Goal: Transaction & Acquisition: Purchase product/service

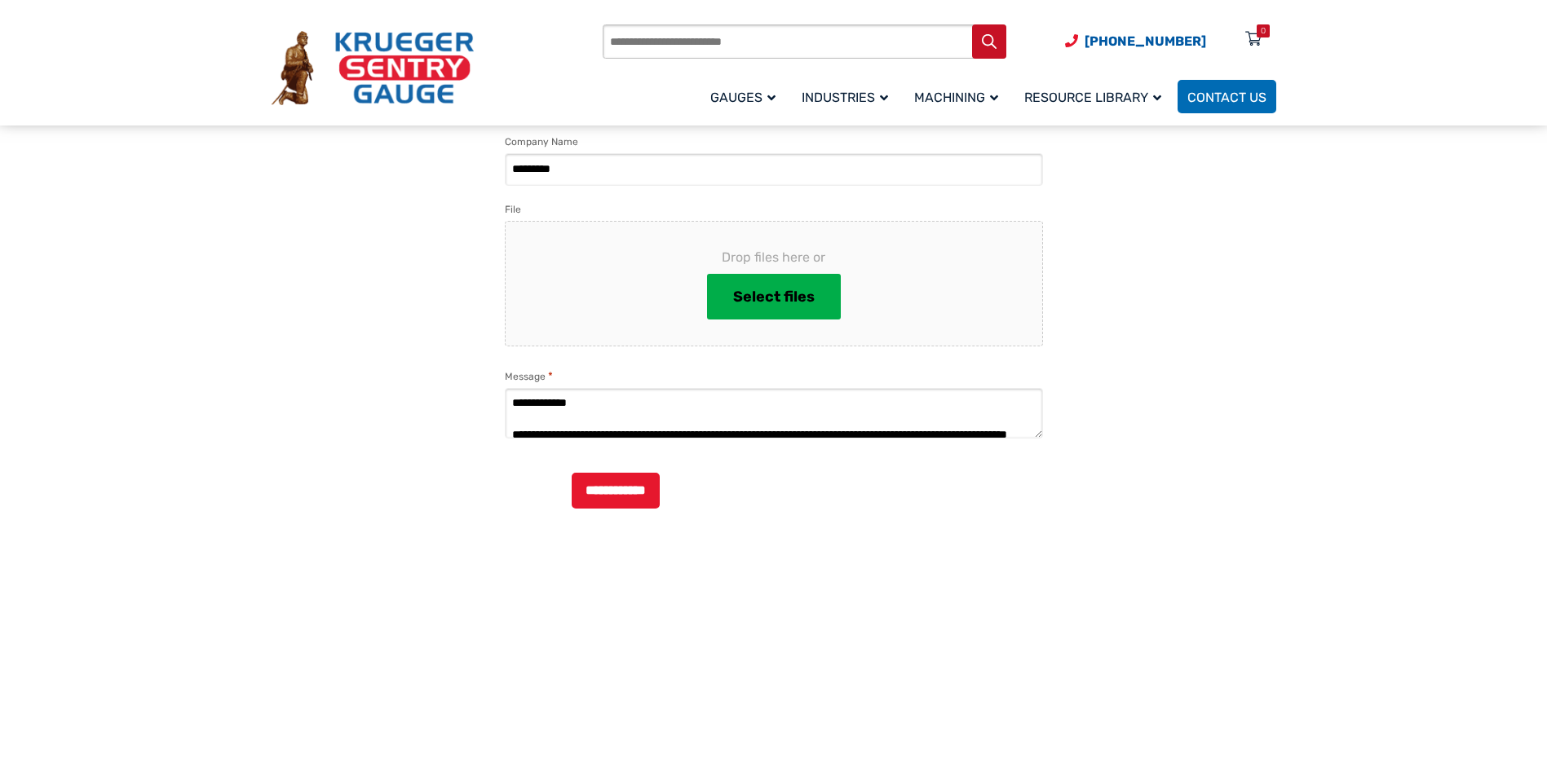
scroll to position [92, 0]
drag, startPoint x: 0, startPoint y: 0, endPoint x: 246, endPoint y: 396, distance: 466.2
click at [246, 396] on section "**********" at bounding box center [774, 542] width 1547 height 1248
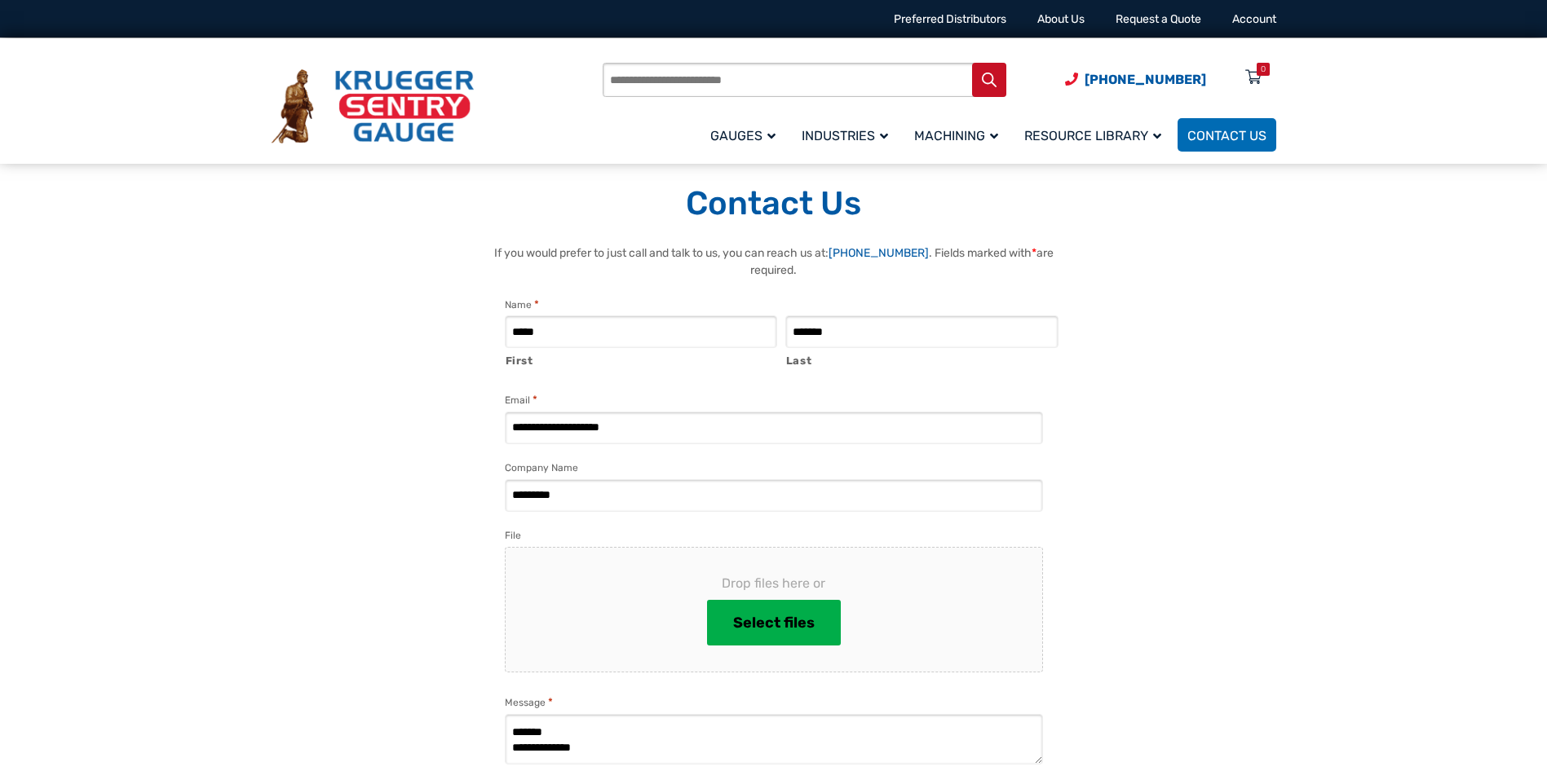
scroll to position [326, 0]
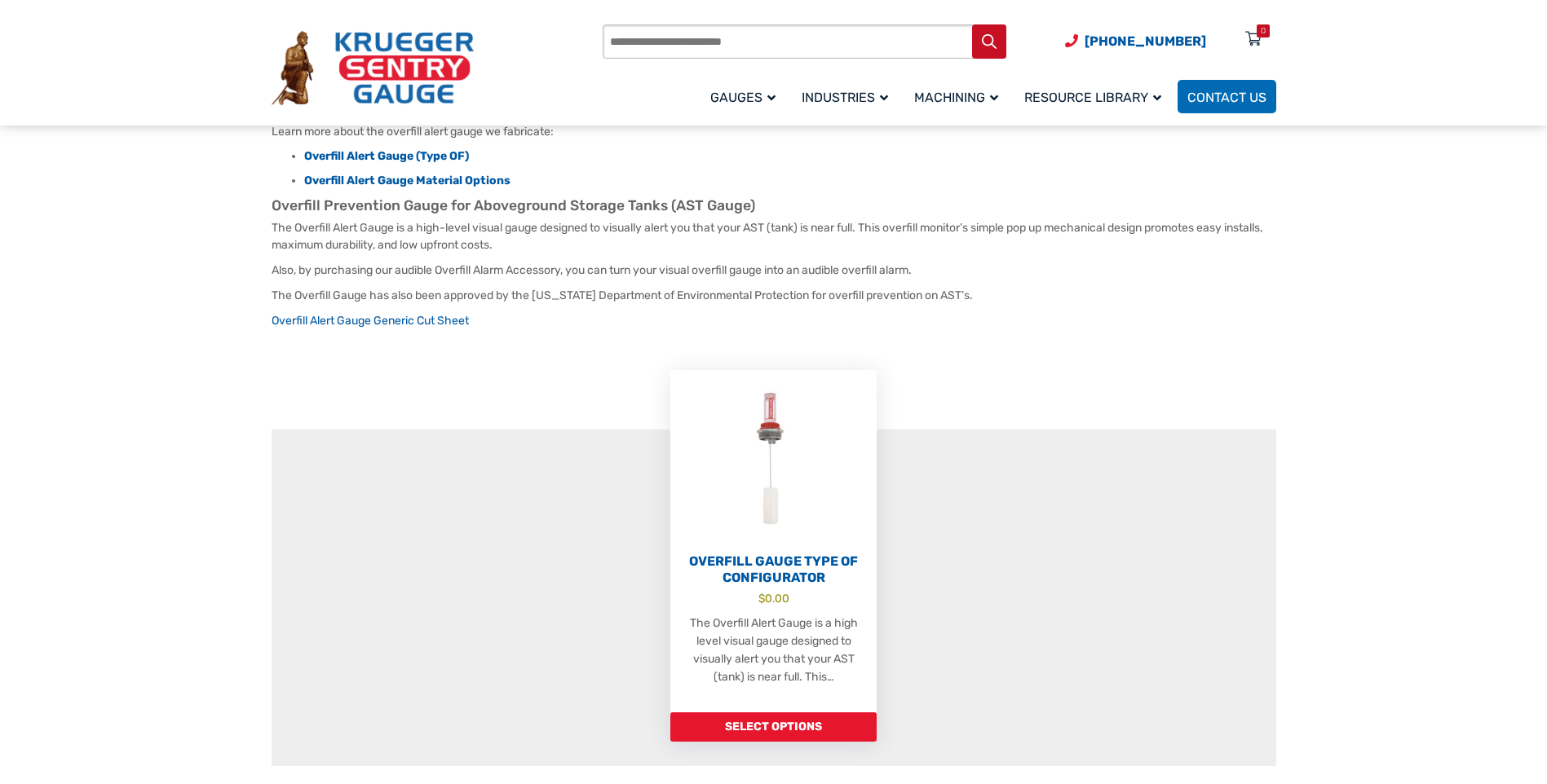
scroll to position [245, 0]
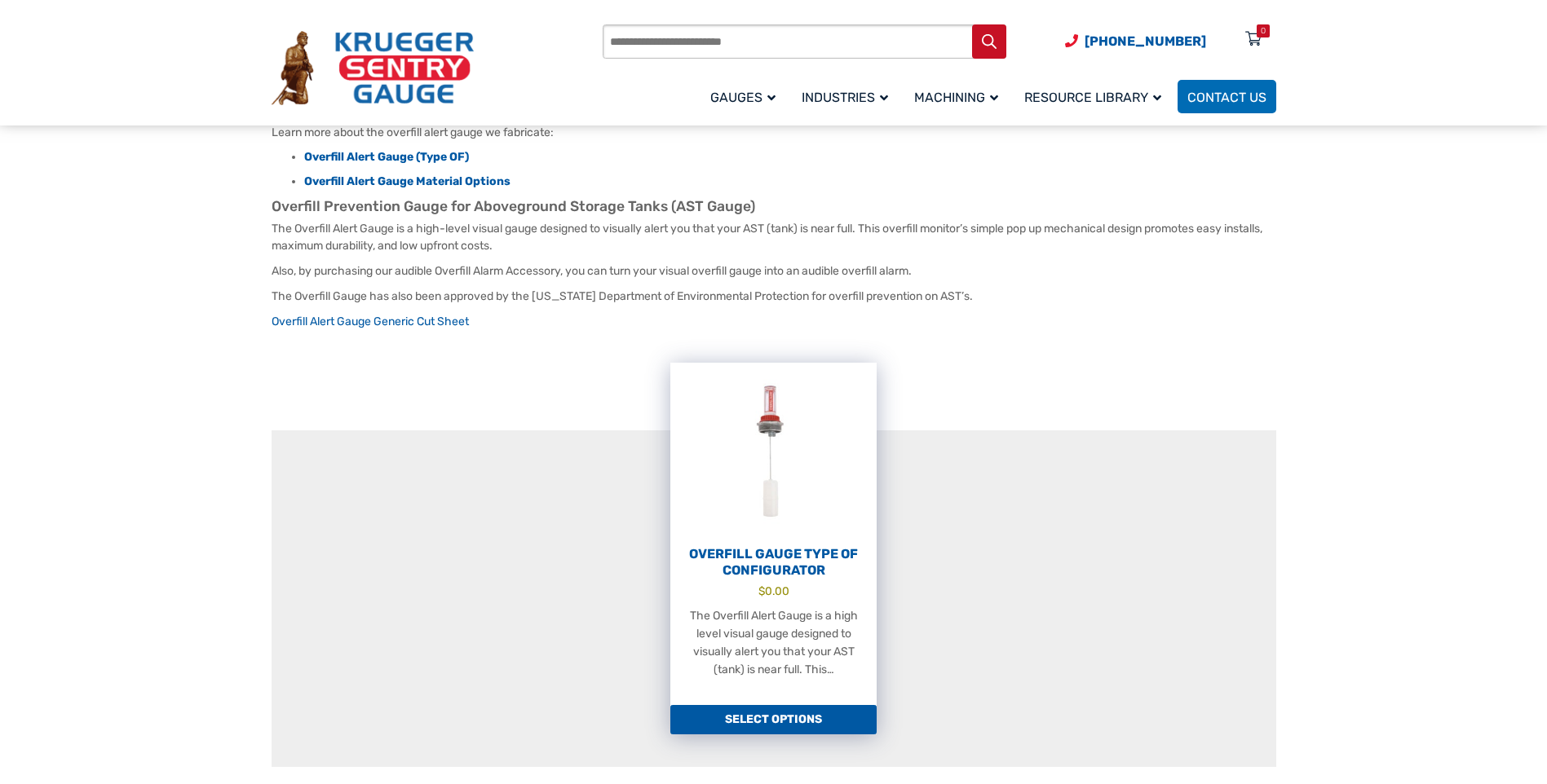
click at [757, 705] on link "Select options" at bounding box center [774, 720] width 206 height 29
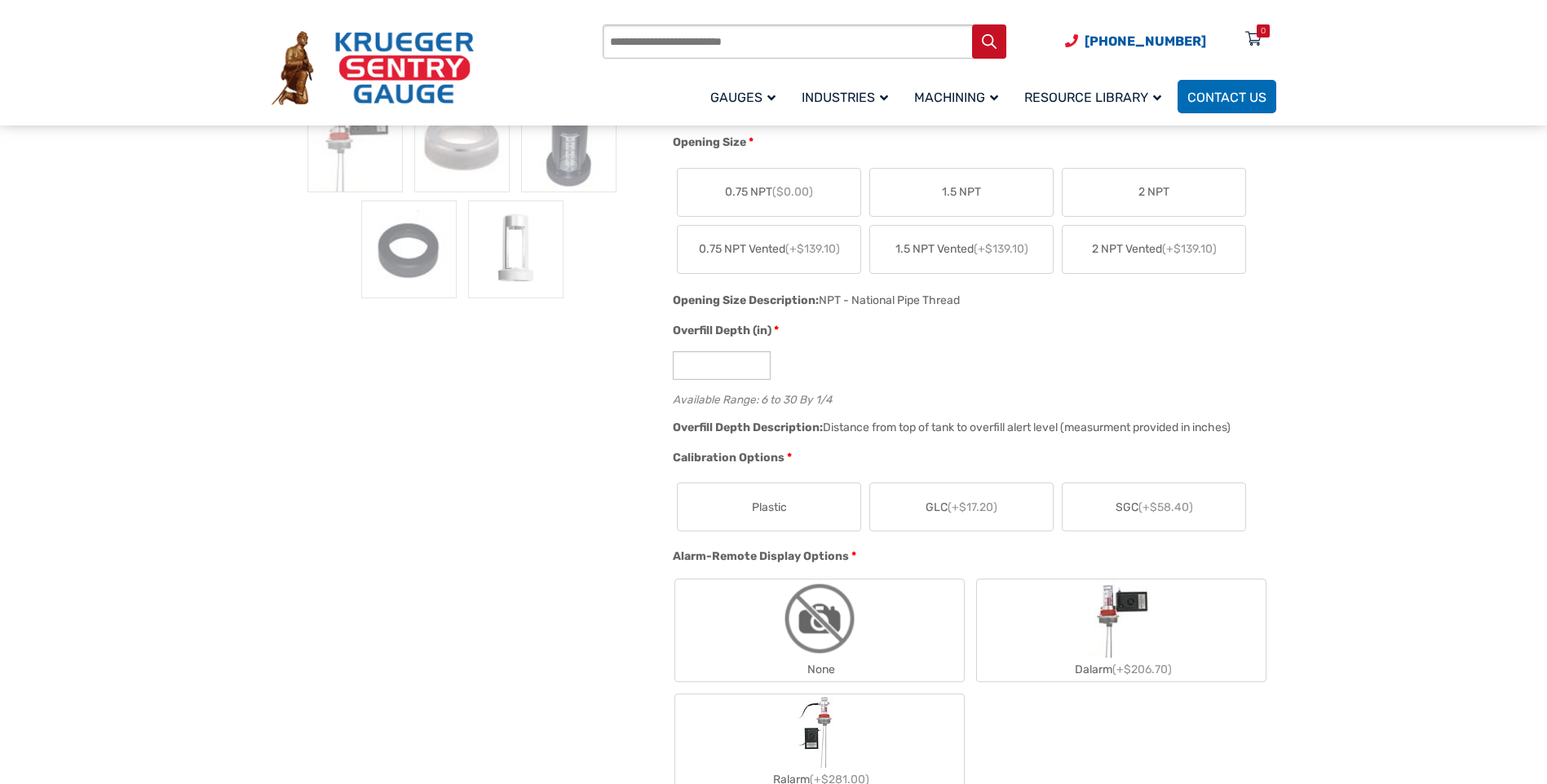
scroll to position [815, 0]
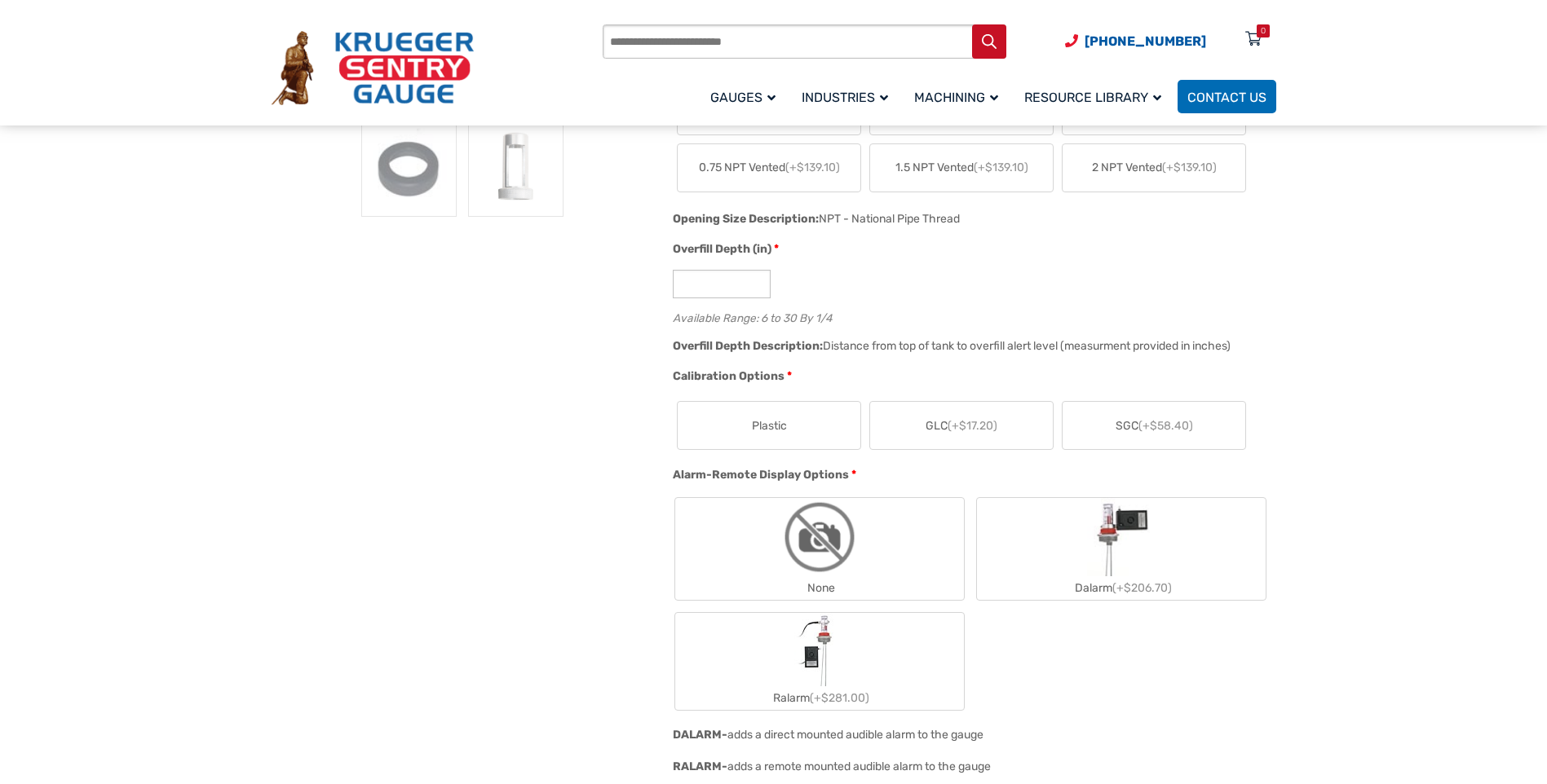
click at [1121, 418] on span "SGC (+$58.40)" at bounding box center [1154, 426] width 78 height 17
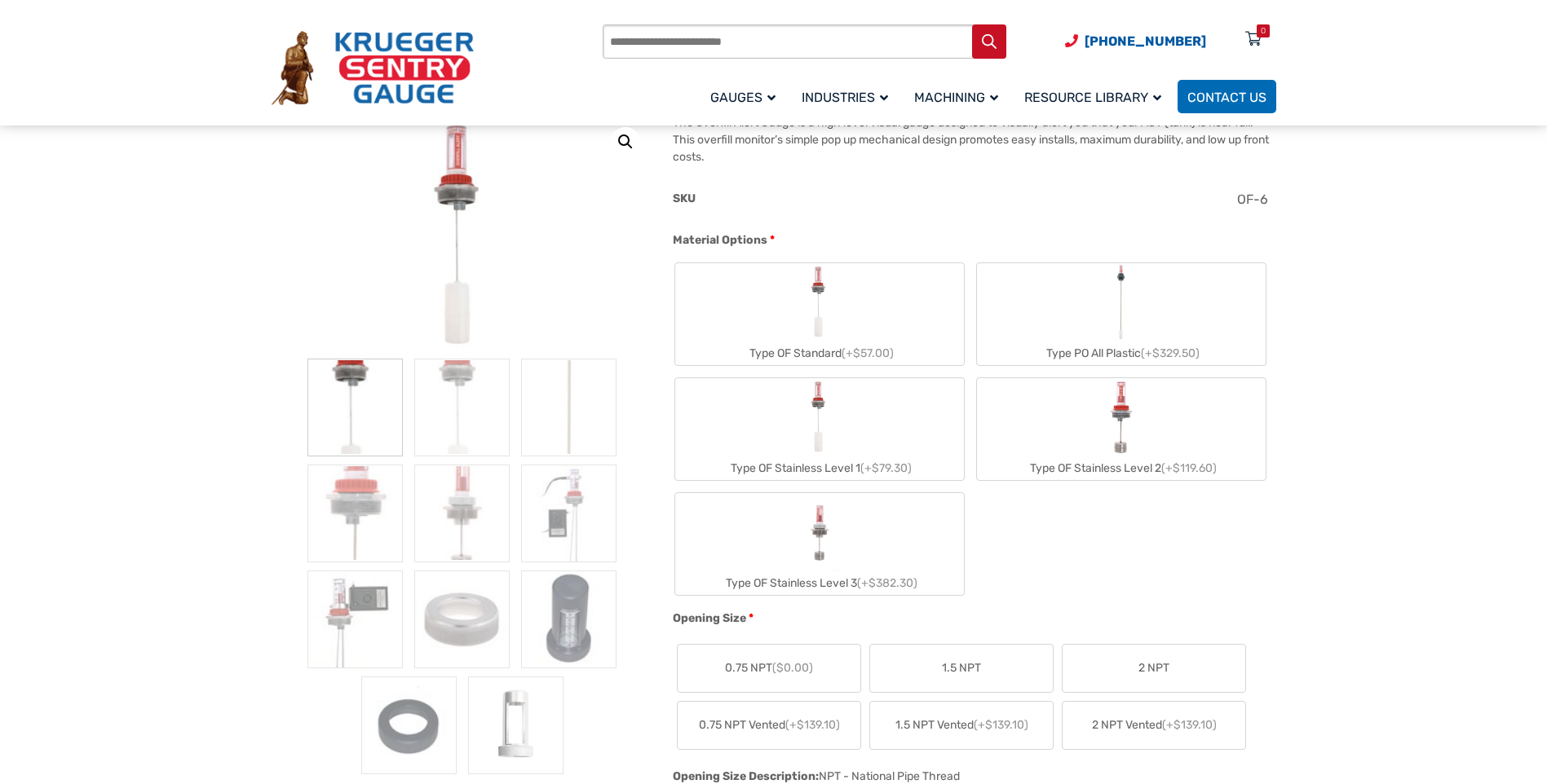
scroll to position [245, 0]
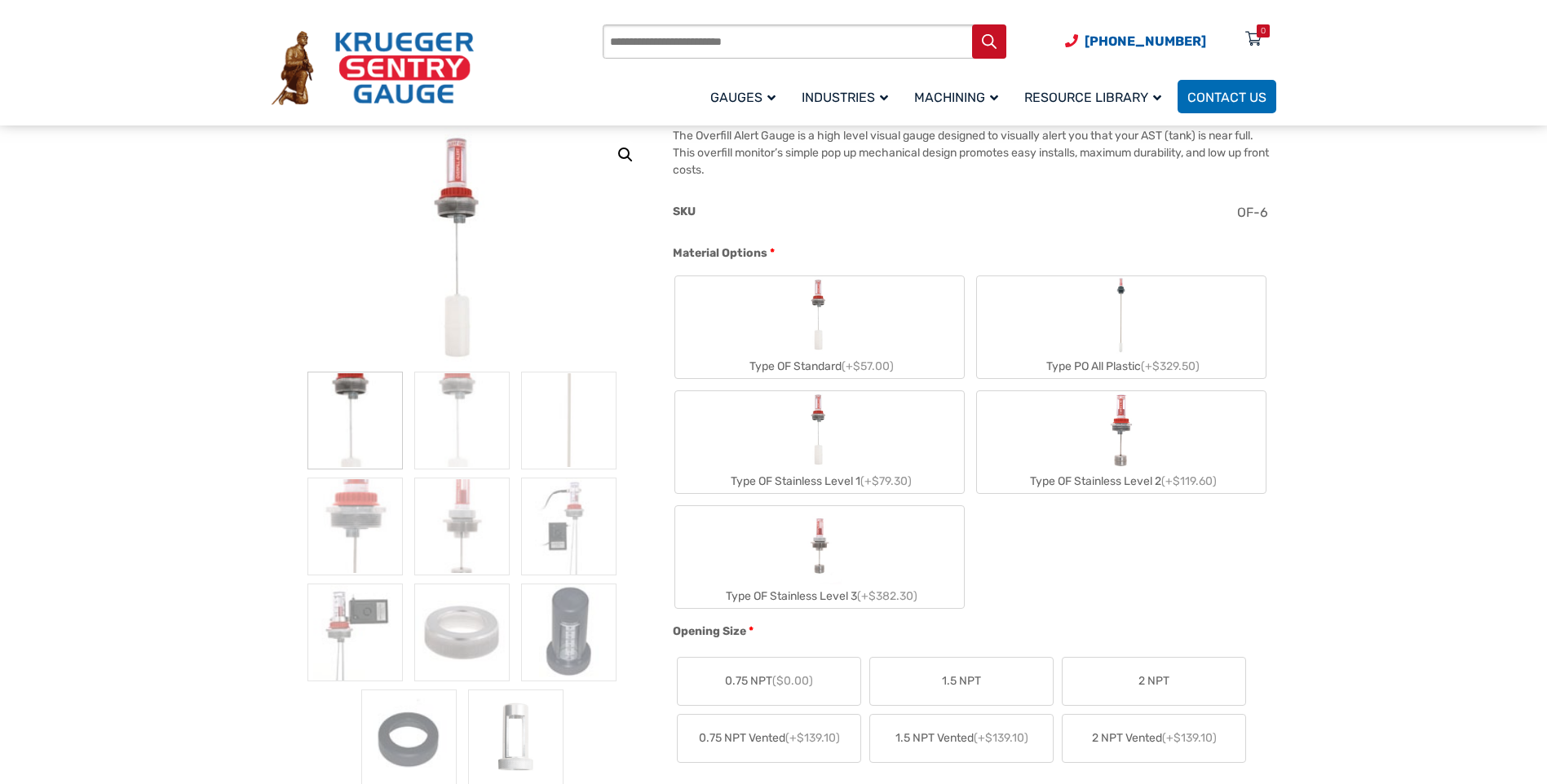
click at [808, 305] on img "Type OF Standard" at bounding box center [820, 315] width 37 height 79
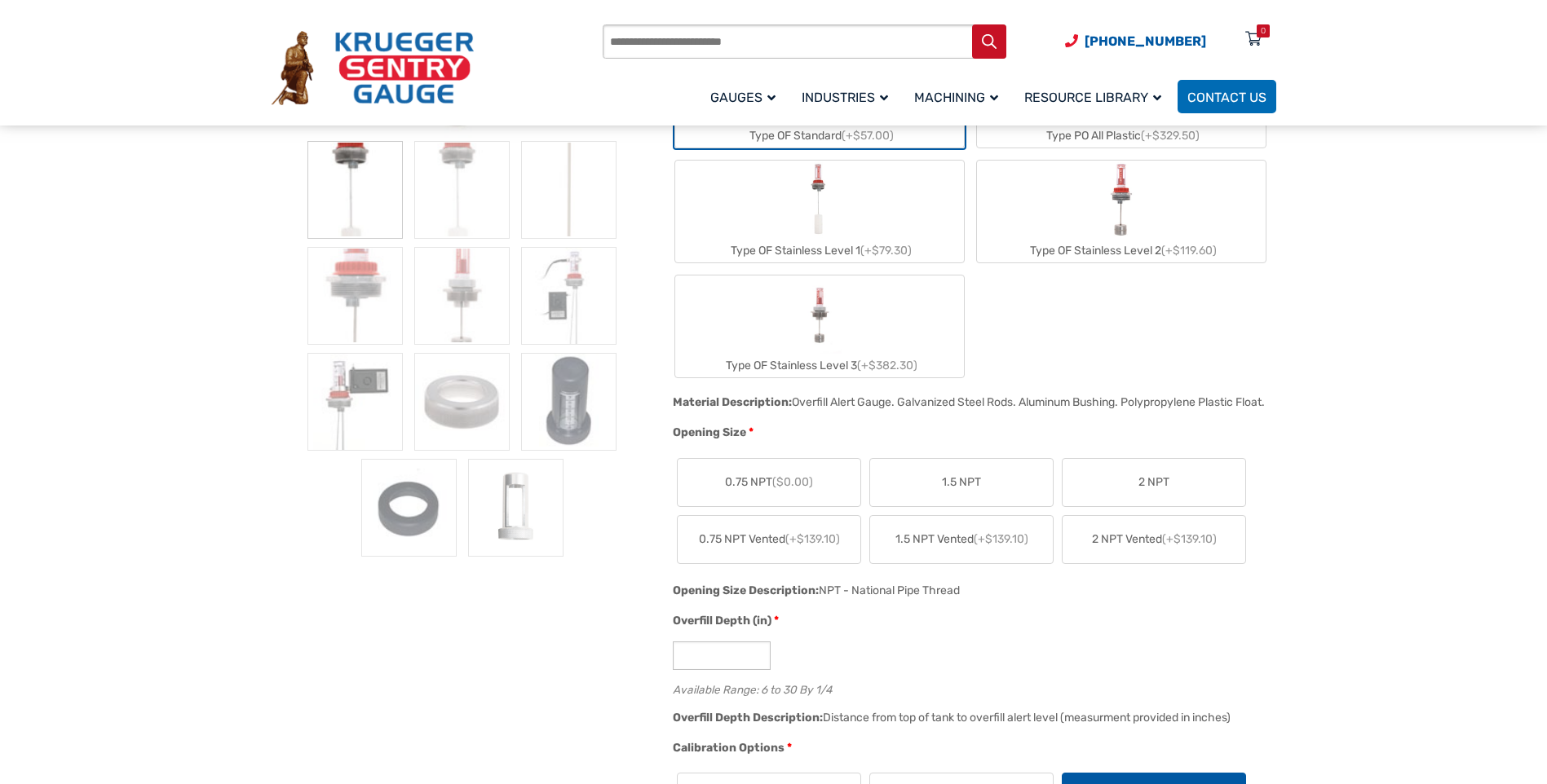
scroll to position [489, 0]
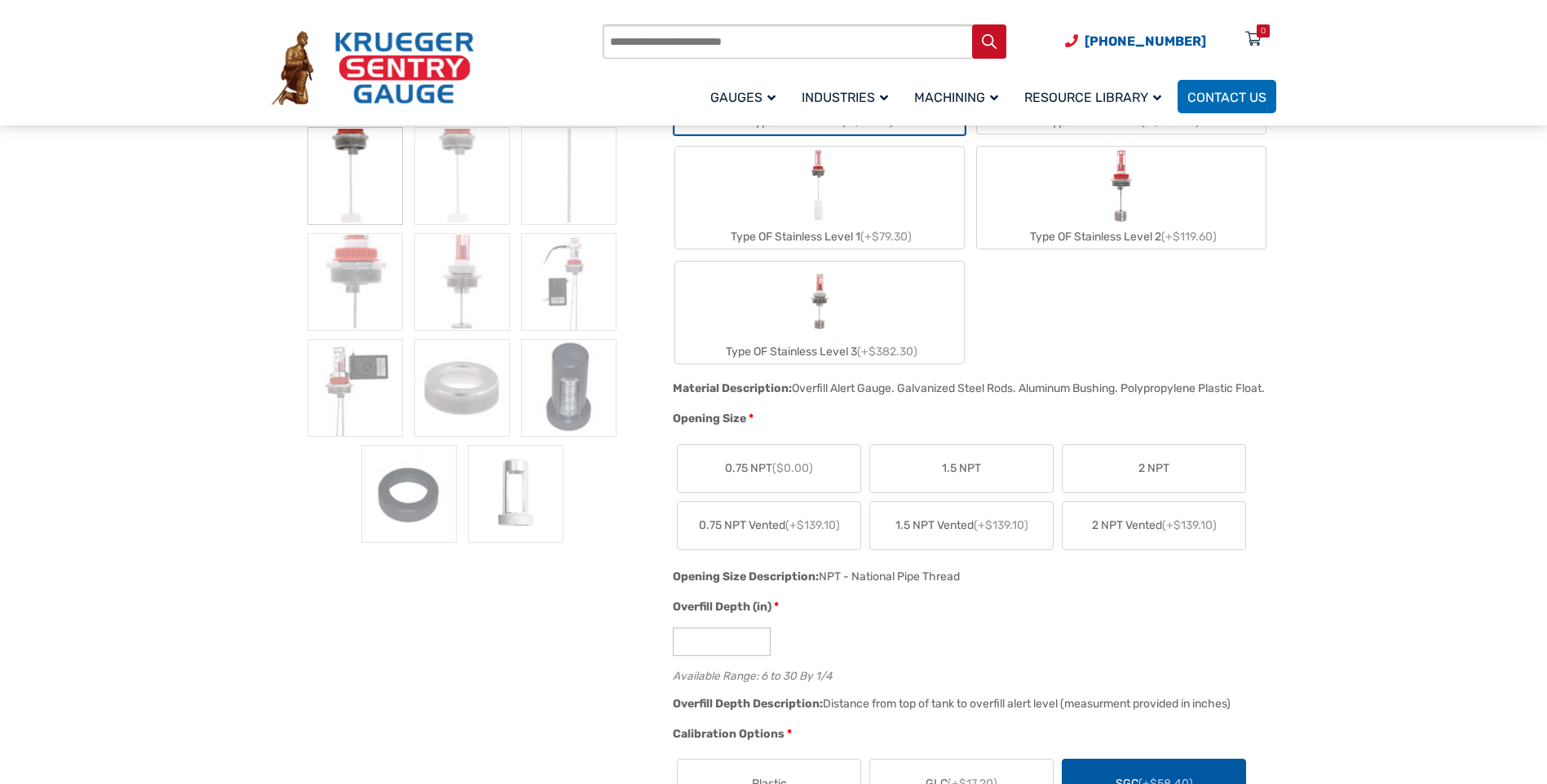
click at [1148, 472] on label "2 NPT" at bounding box center [1153, 468] width 183 height 48
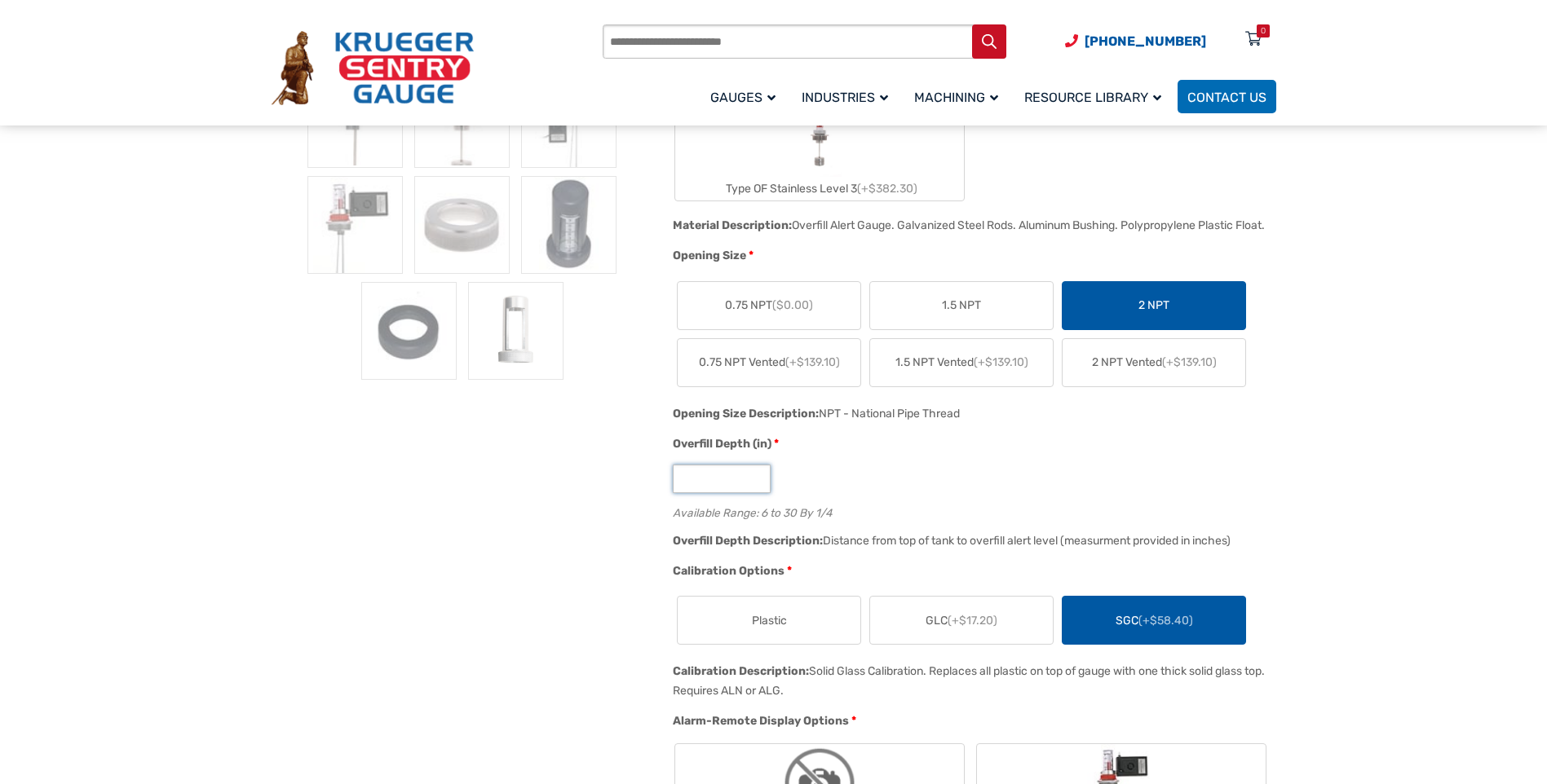
click at [758, 494] on input "*" at bounding box center [721, 478] width 98 height 28
type input "*"
click at [758, 494] on input "*" at bounding box center [721, 478] width 98 height 28
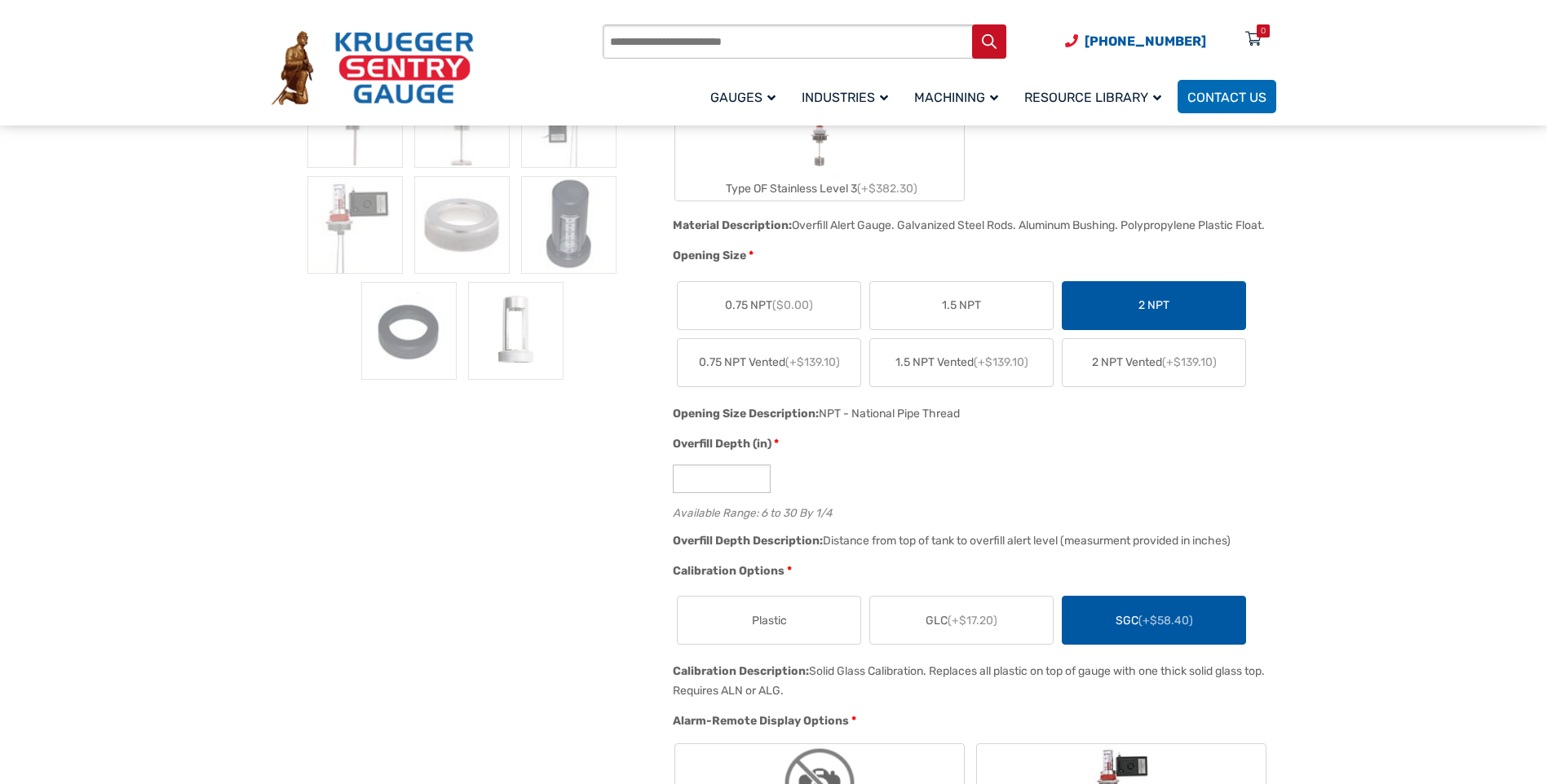
scroll to position [1060, 0]
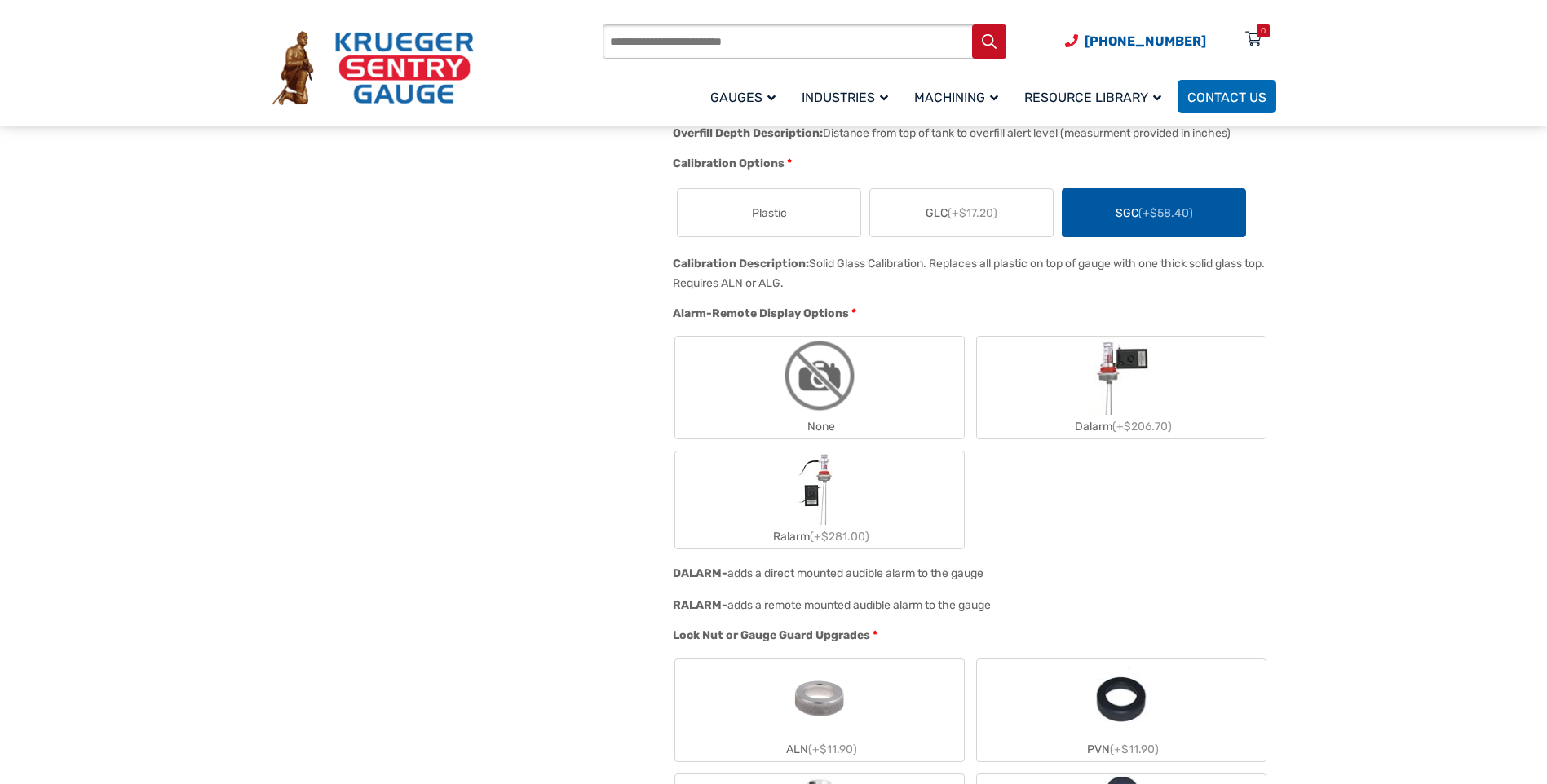
click at [914, 388] on label "None" at bounding box center [819, 388] width 289 height 102
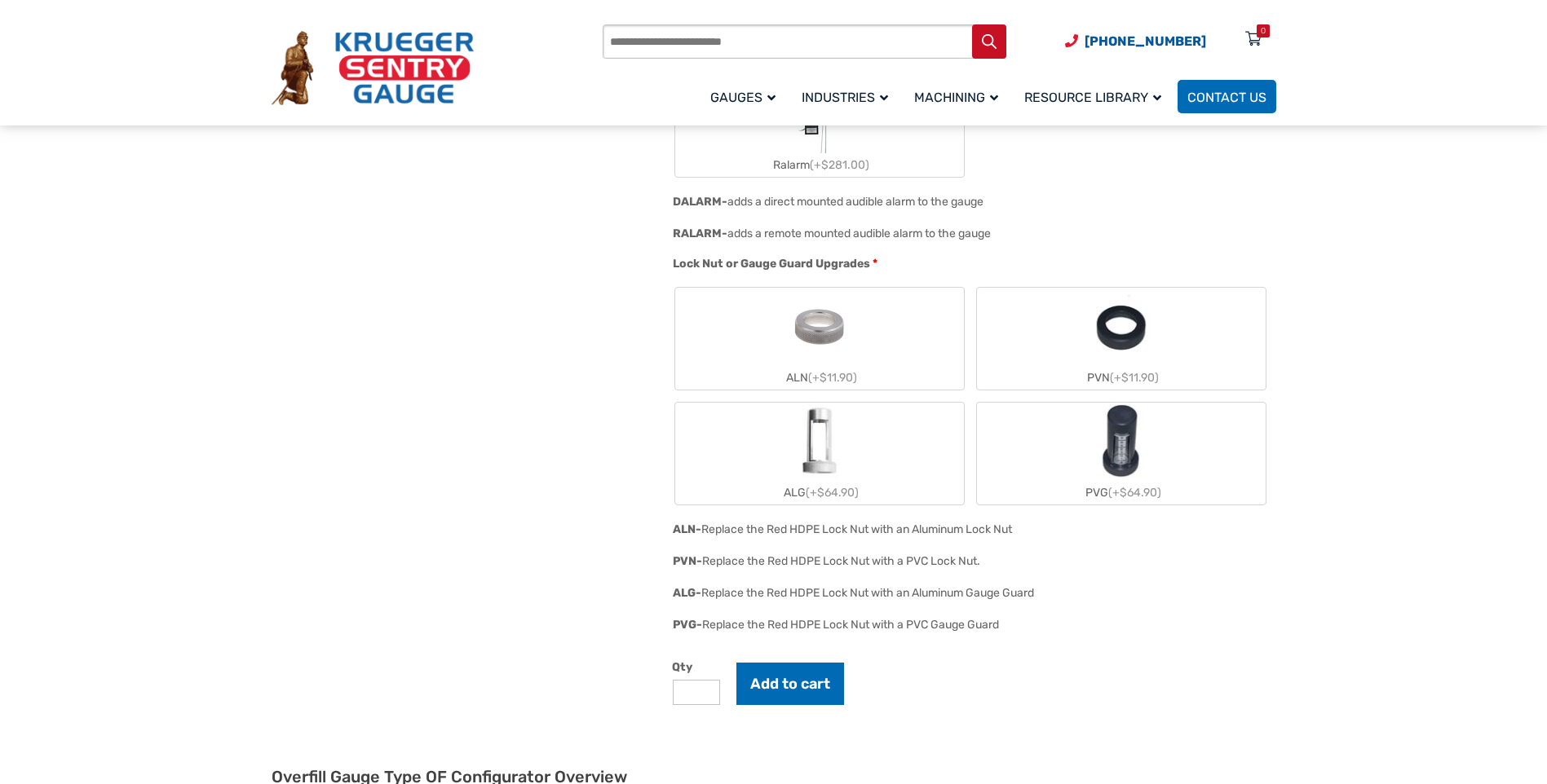
scroll to position [1630, 0]
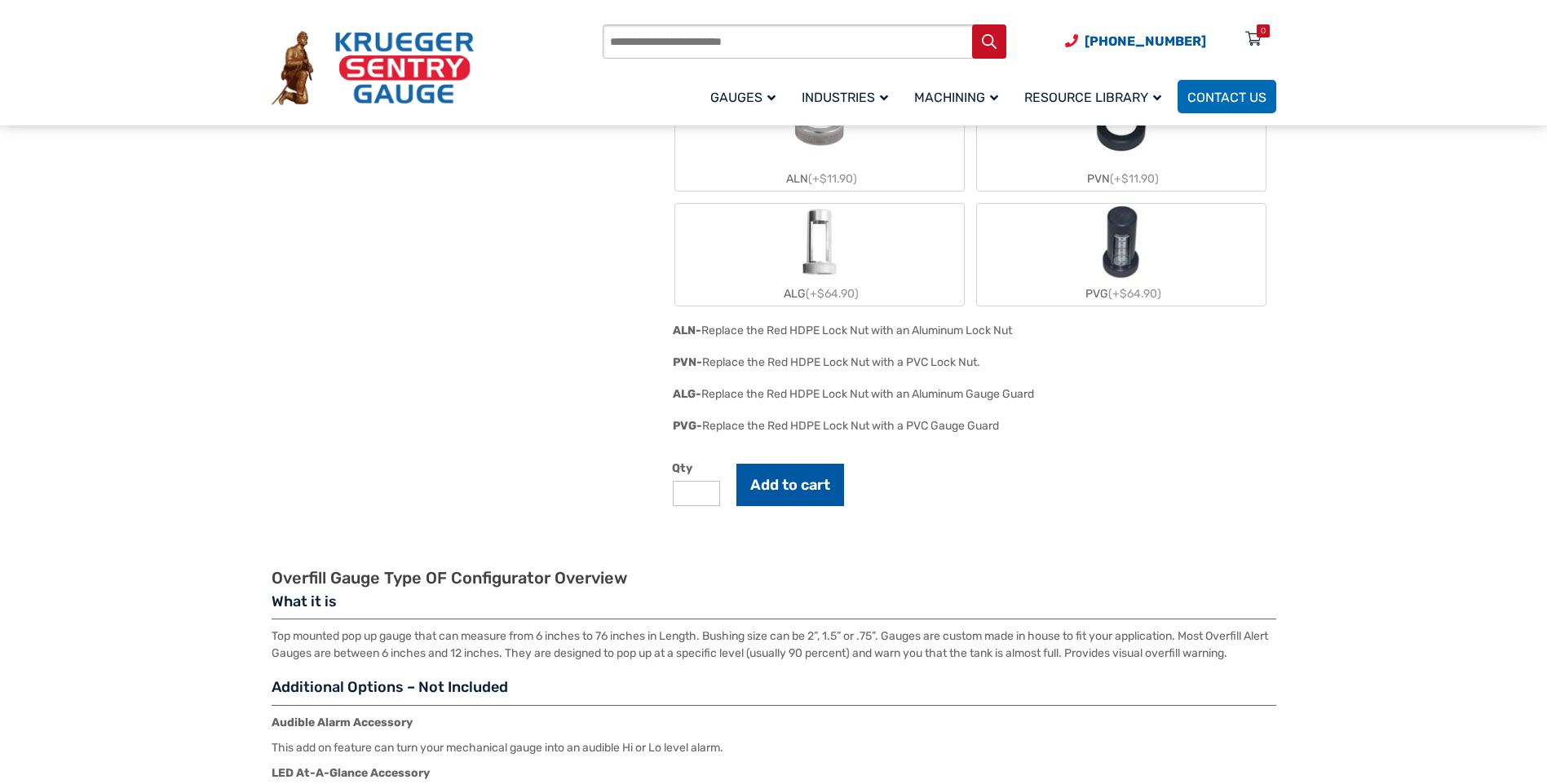
click at [810, 506] on button "Add to cart" at bounding box center [790, 485] width 108 height 43
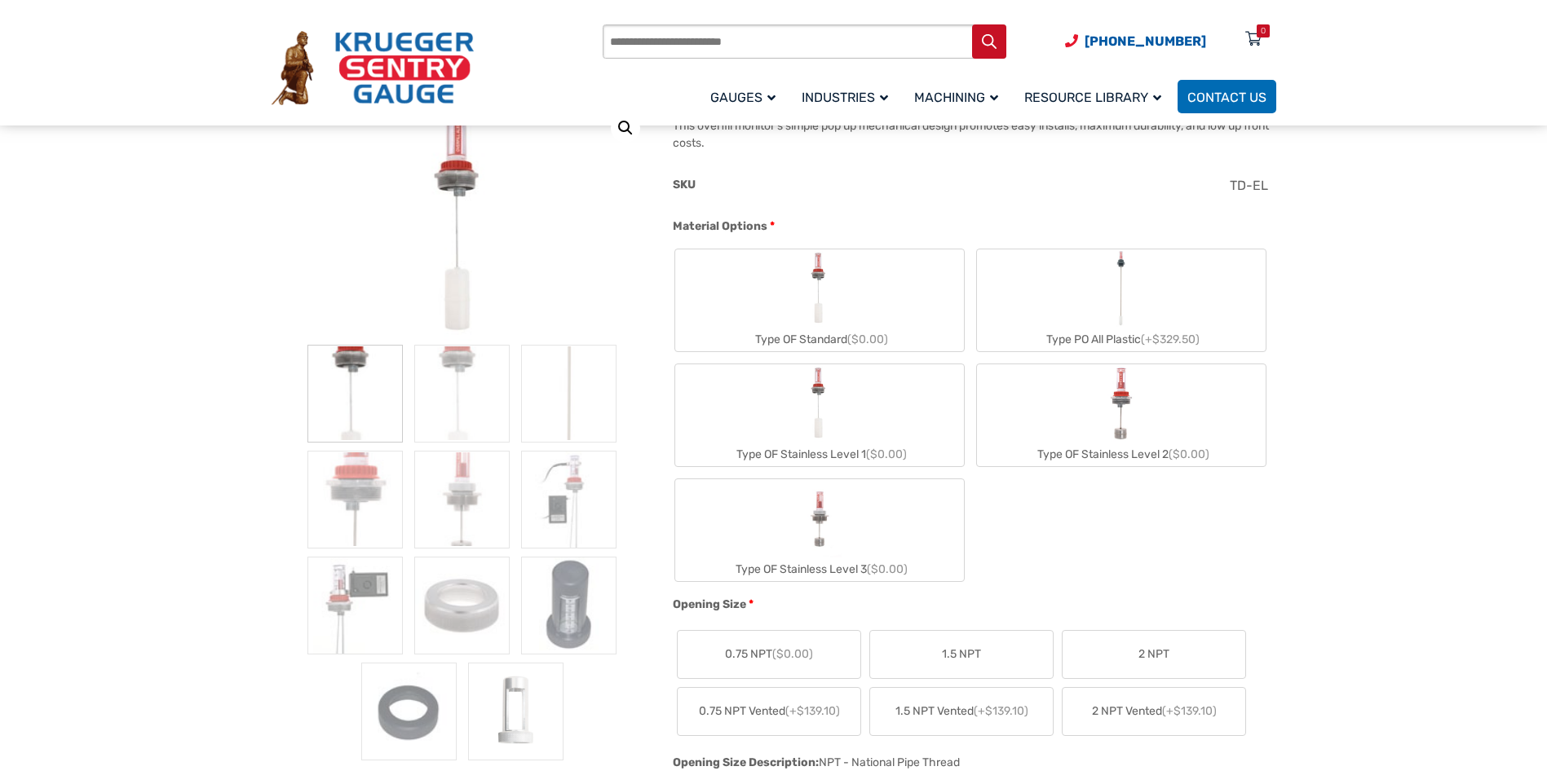
scroll to position [326, 0]
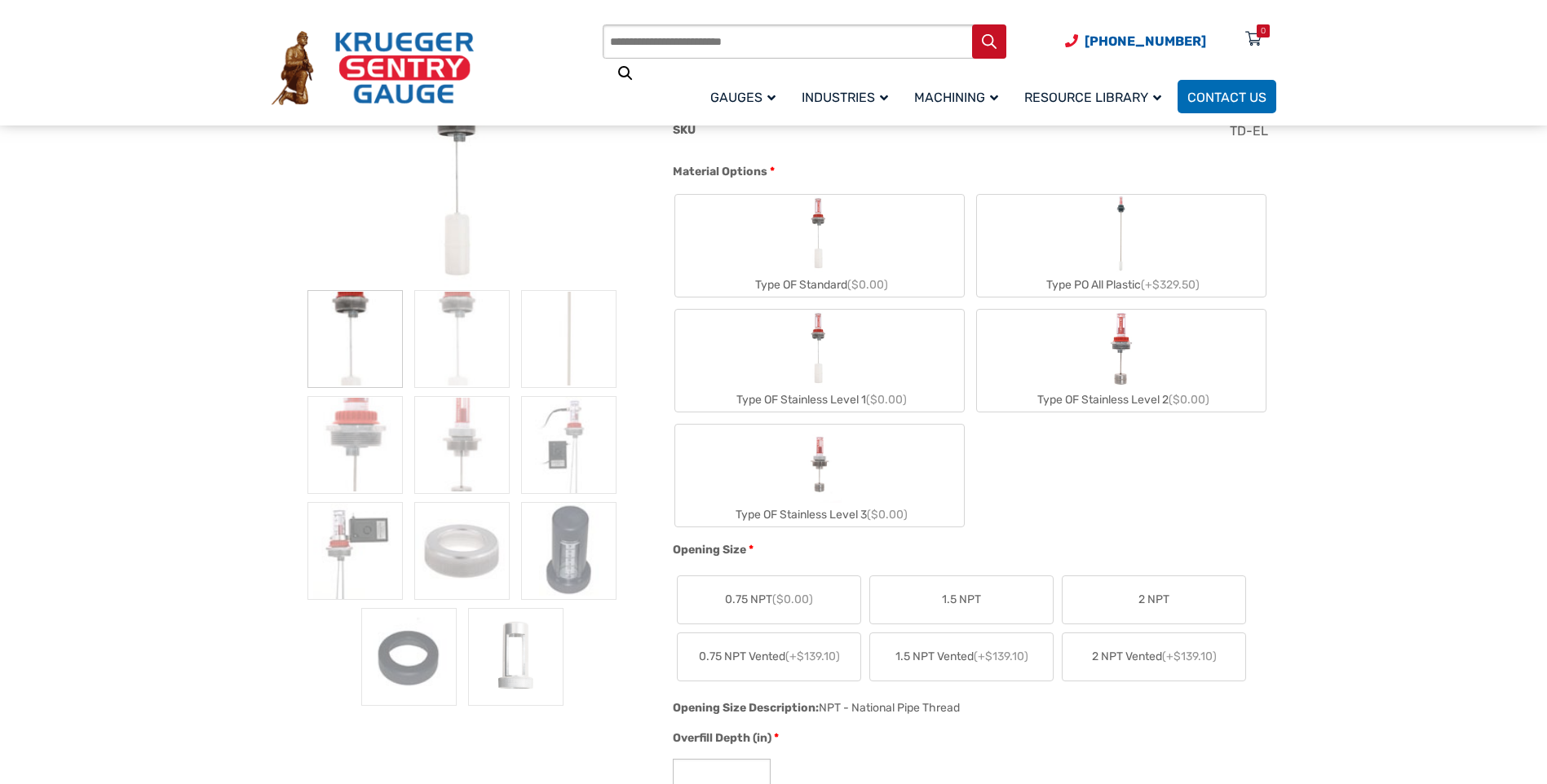
click at [853, 227] on label "Type OF Standard ($0.00)" at bounding box center [819, 246] width 289 height 102
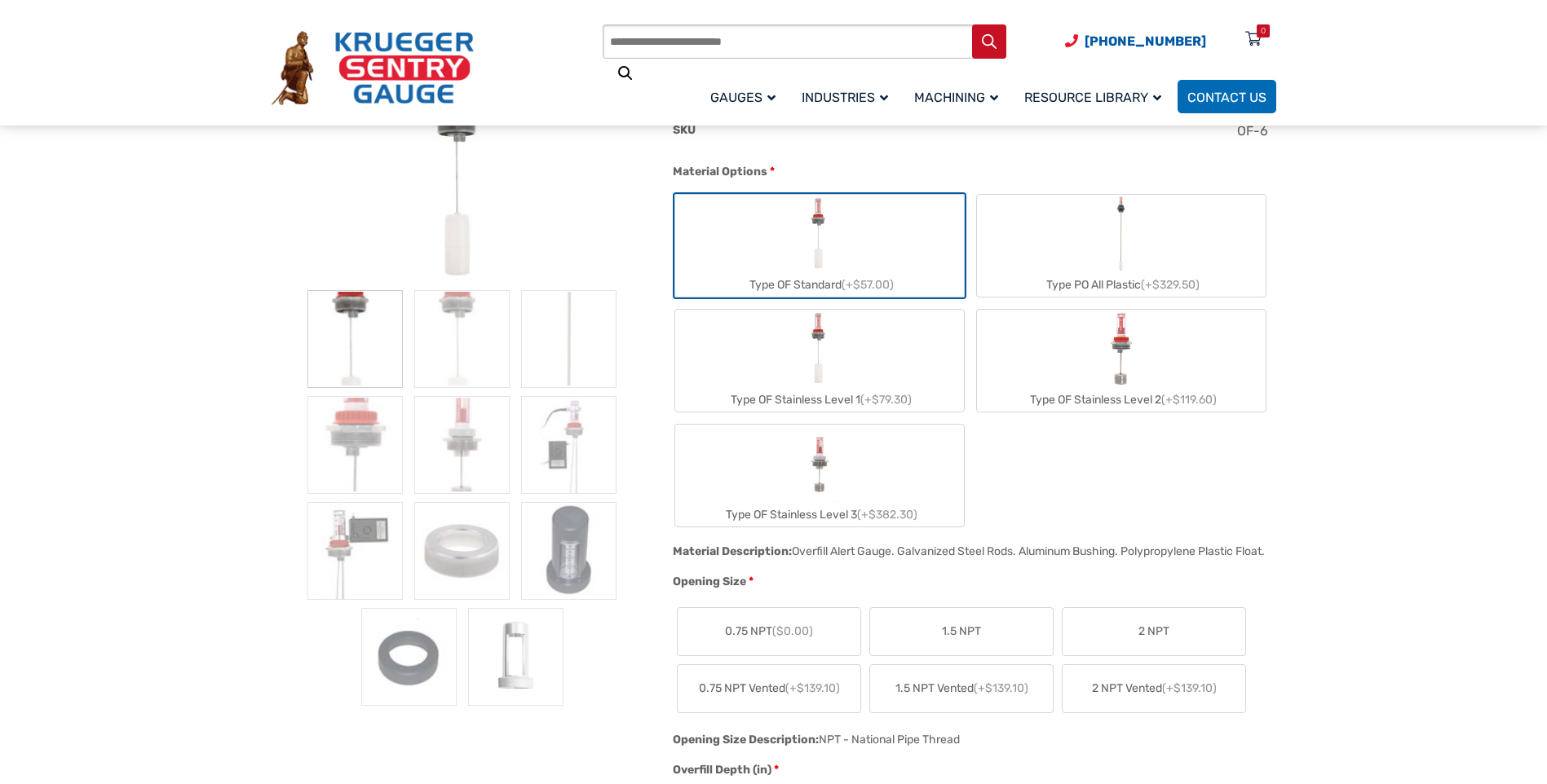
click at [1185, 654] on label "2 NPT" at bounding box center [1153, 631] width 183 height 48
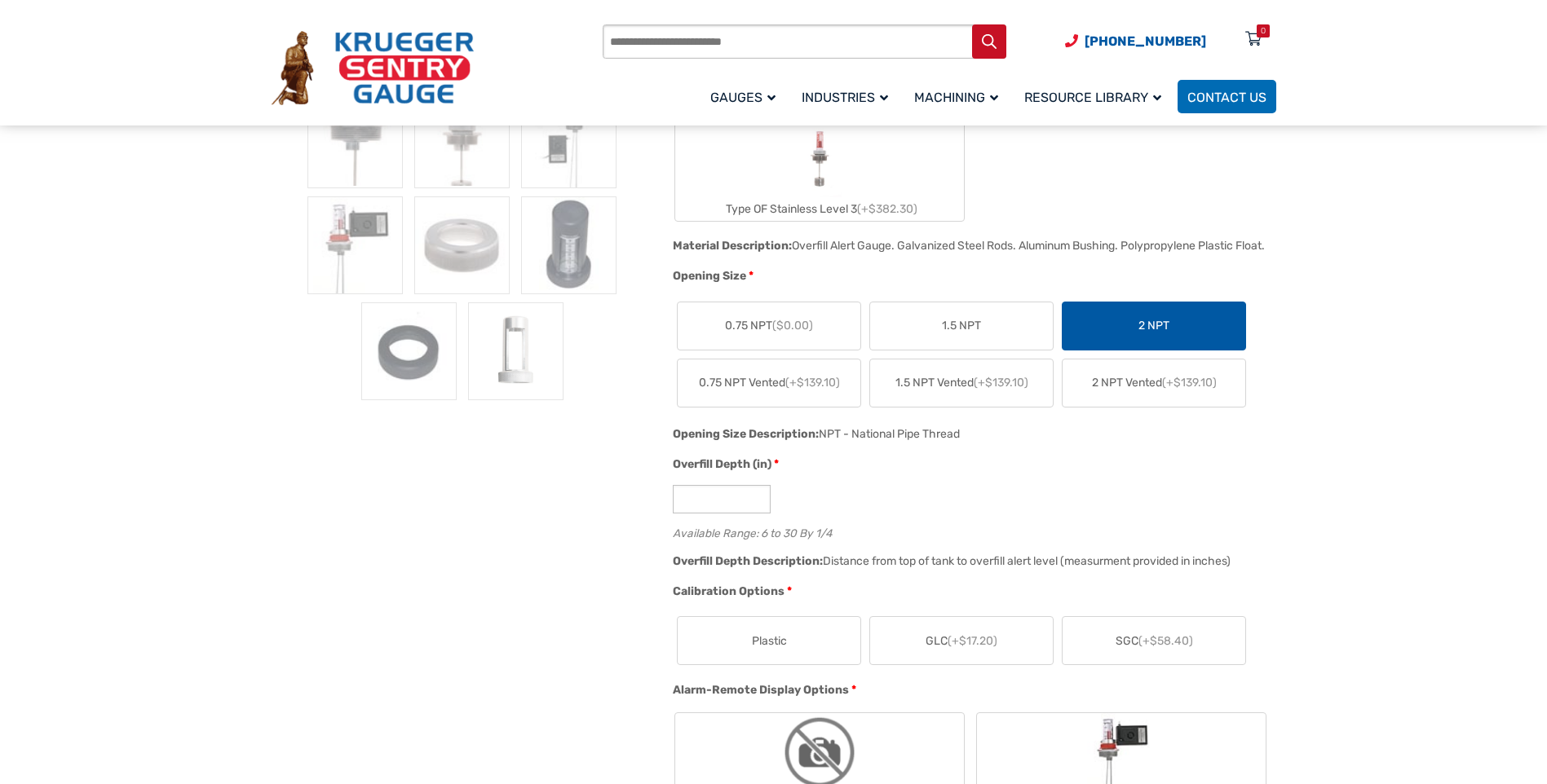
scroll to position [652, 0]
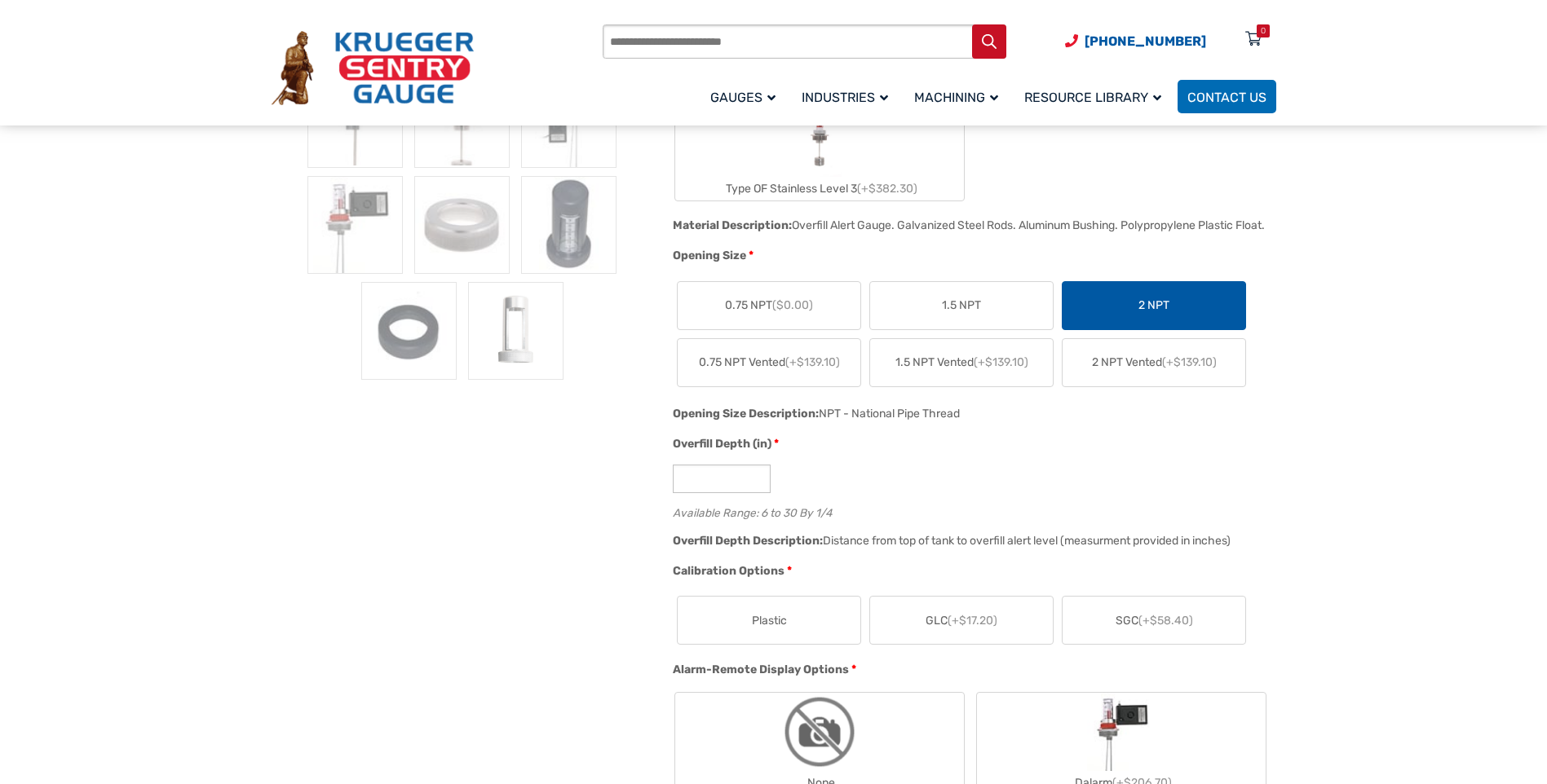
click at [1124, 624] on label "SGC (+$58.40)" at bounding box center [1153, 620] width 183 height 48
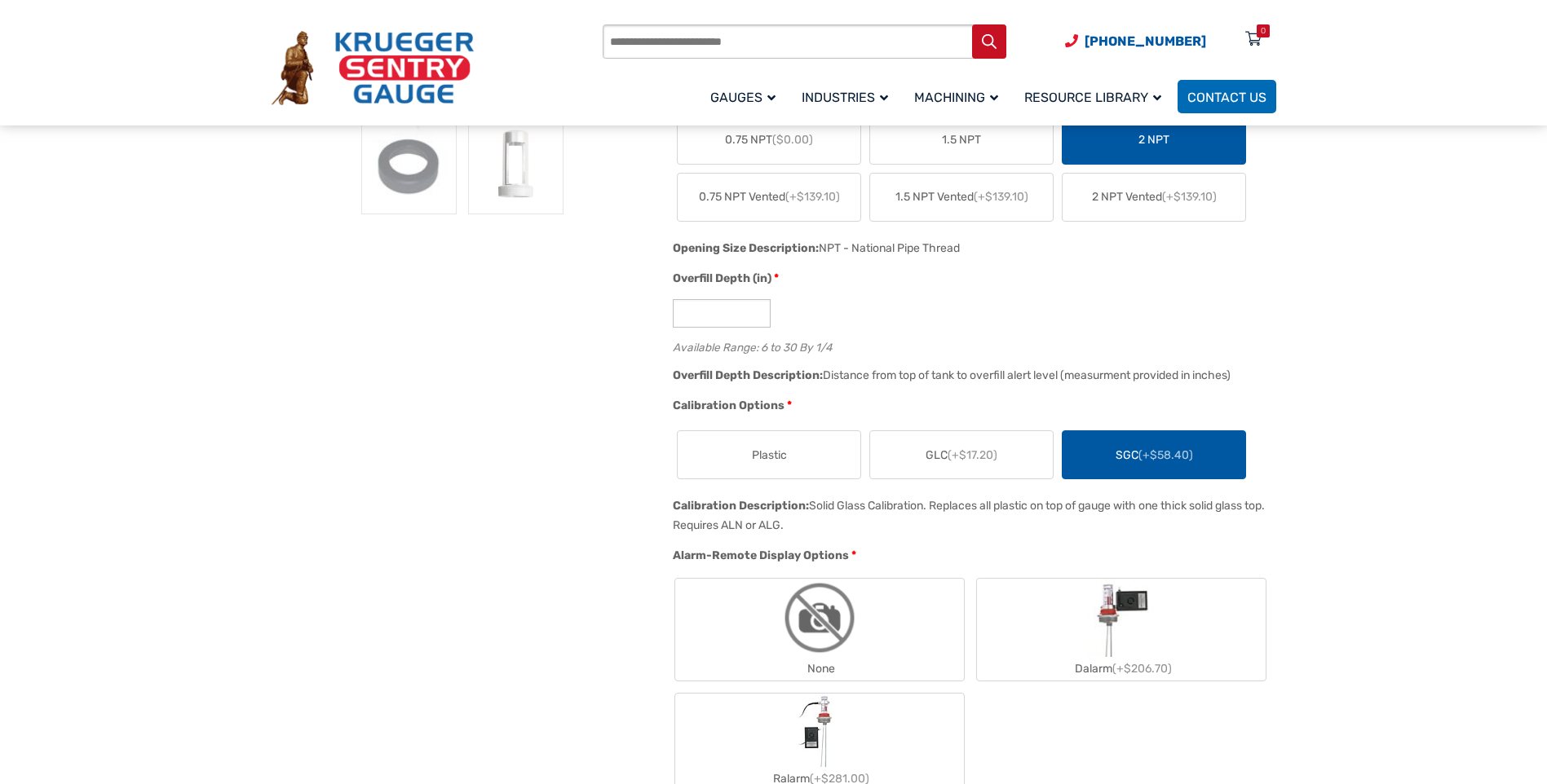
scroll to position [1060, 0]
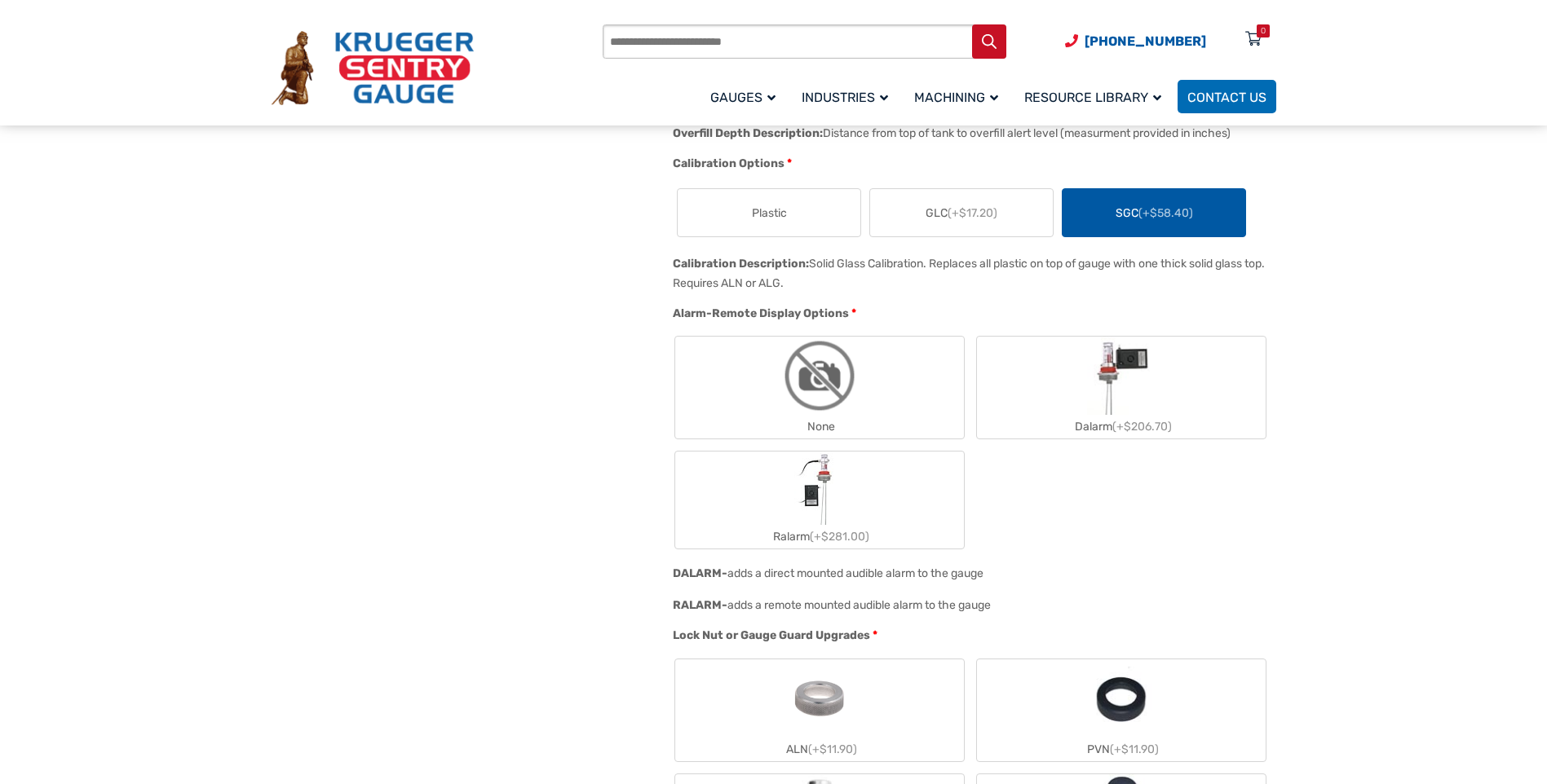
click at [858, 365] on img "None" at bounding box center [819, 376] width 79 height 79
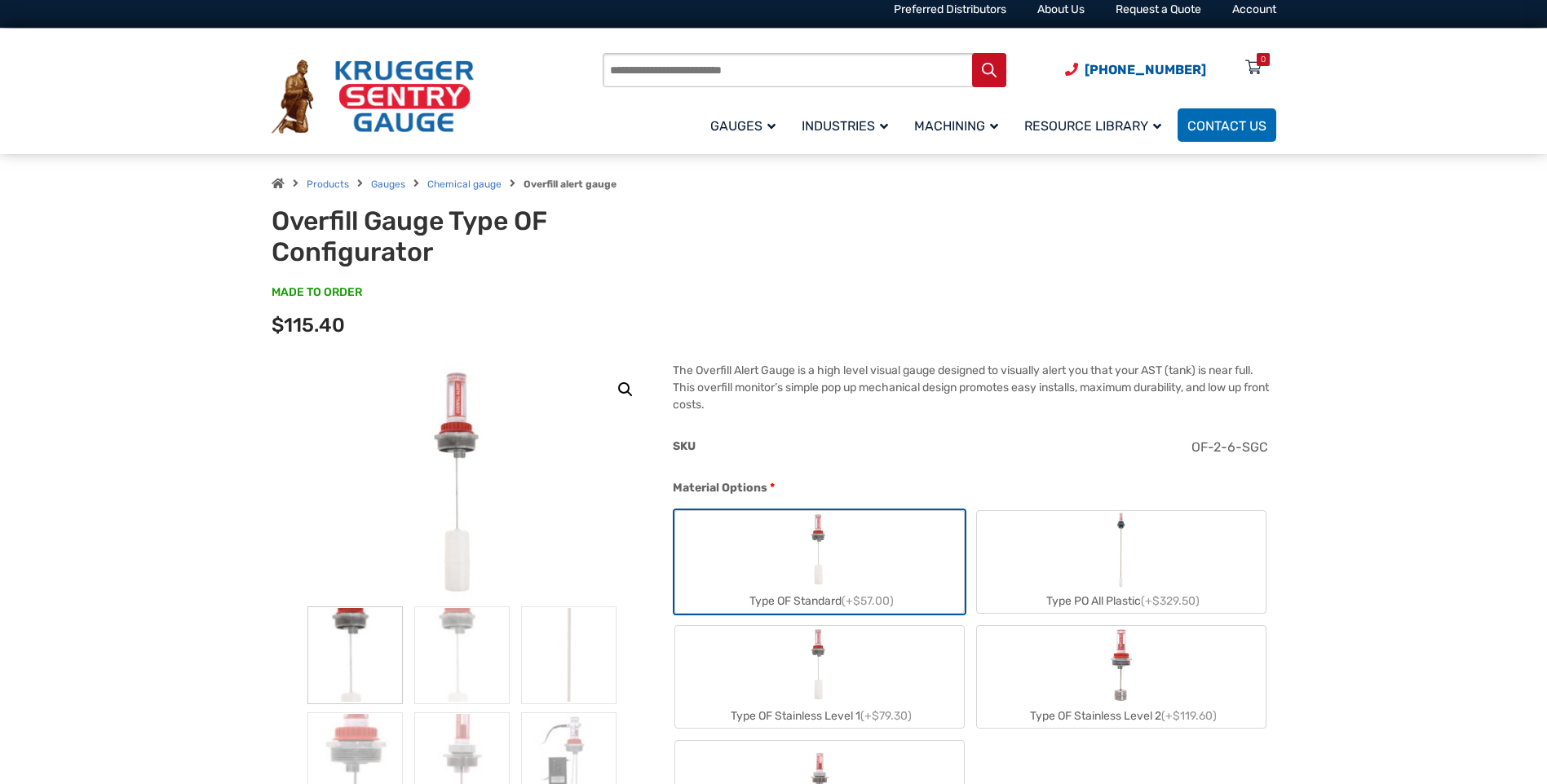
scroll to position [0, 0]
